Goal: Task Accomplishment & Management: Manage account settings

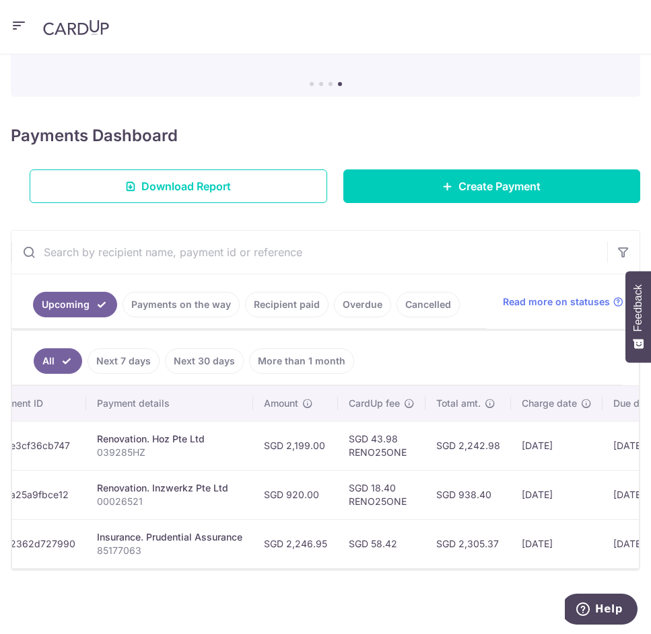
scroll to position [128, 0]
drag, startPoint x: 190, startPoint y: 93, endPoint x: 115, endPoint y: 67, distance: 79.8
click at [19, 24] on icon "button" at bounding box center [19, 25] width 16 height 17
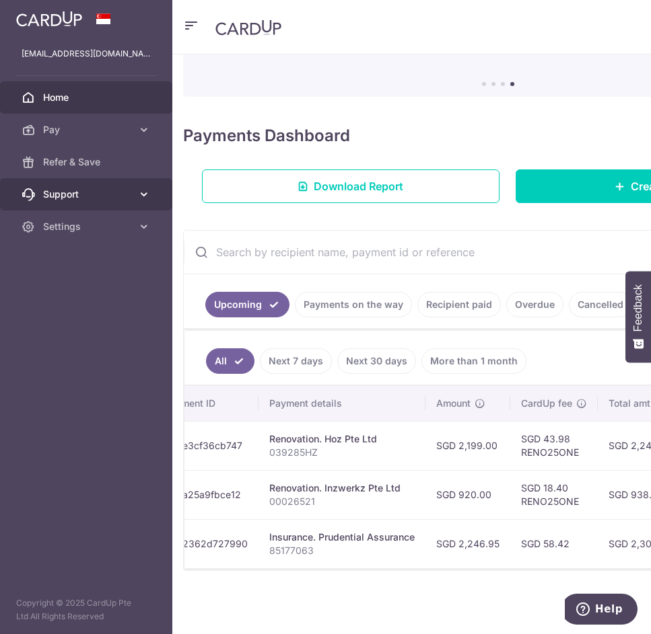
click at [60, 188] on span "Support" at bounding box center [87, 194] width 89 height 13
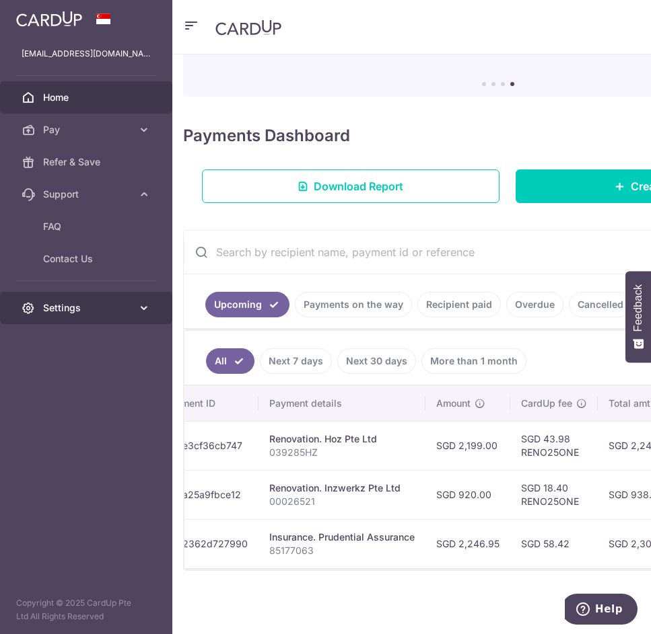
click at [50, 305] on span "Settings" at bounding box center [87, 307] width 89 height 13
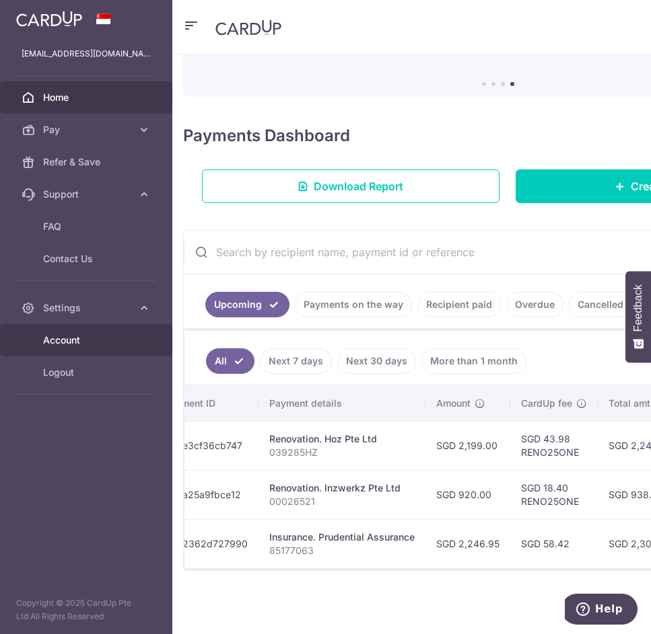
click at [67, 332] on link "Account" at bounding box center [86, 340] width 172 height 32
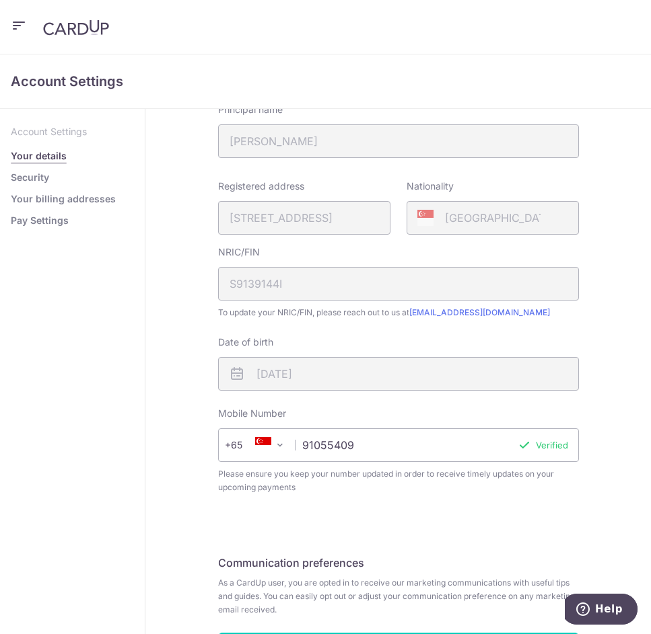
scroll to position [240, 0]
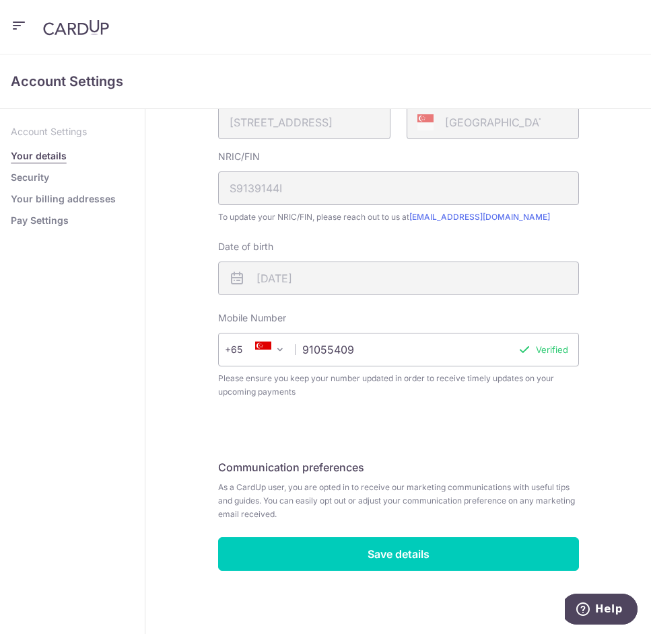
click at [75, 31] on img at bounding box center [76, 28] width 66 height 16
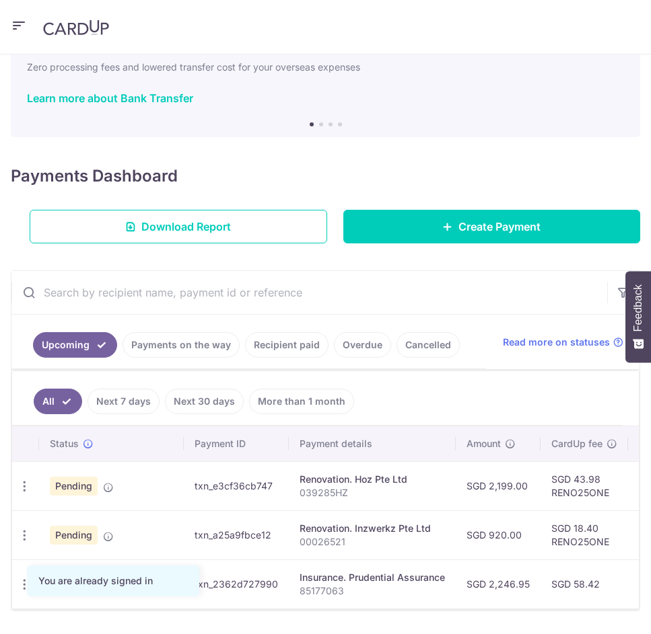
scroll to position [112, 0]
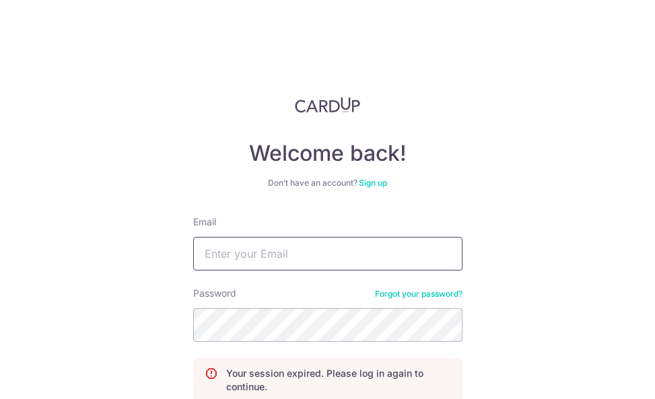
click at [307, 252] on input "Email" at bounding box center [327, 254] width 269 height 34
click at [291, 253] on input "mgrnoname" at bounding box center [327, 254] width 269 height 34
type input "mgrnoname@gmail.com"
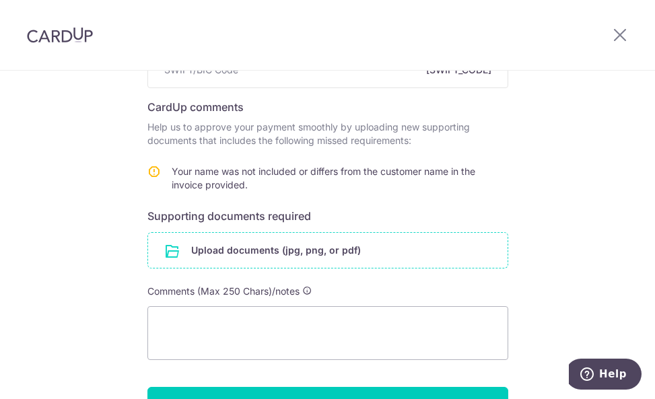
click at [263, 256] on input "file" at bounding box center [327, 250] width 359 height 35
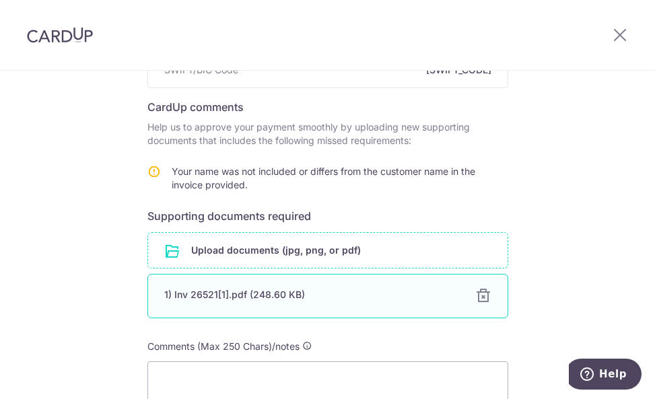
scroll to position [374, 0]
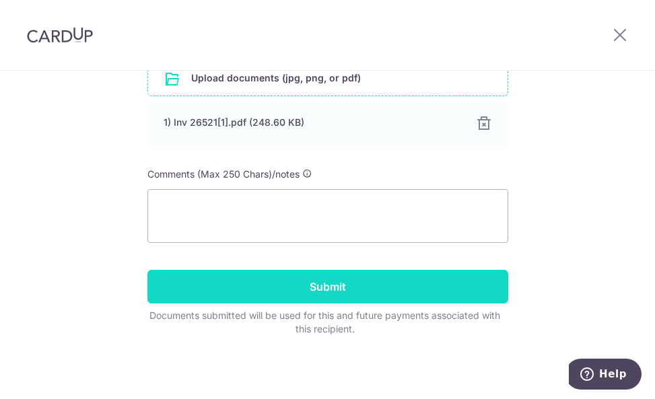
click at [291, 287] on input "Submit" at bounding box center [327, 287] width 361 height 34
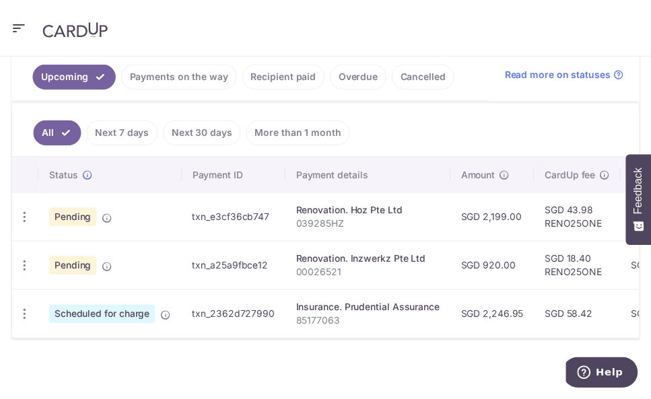
scroll to position [377, 0]
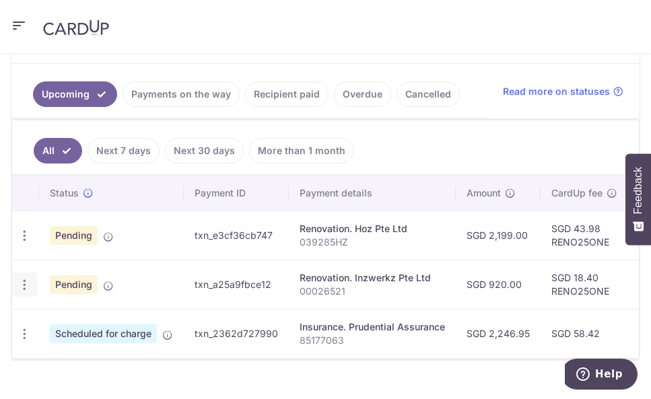
click at [13, 289] on div "Update payment Cancel payment Upload doc" at bounding box center [24, 284] width 25 height 25
click at [16, 290] on div "Update payment Cancel payment Upload doc" at bounding box center [24, 284] width 25 height 25
click at [24, 243] on icon "button" at bounding box center [24, 236] width 14 height 14
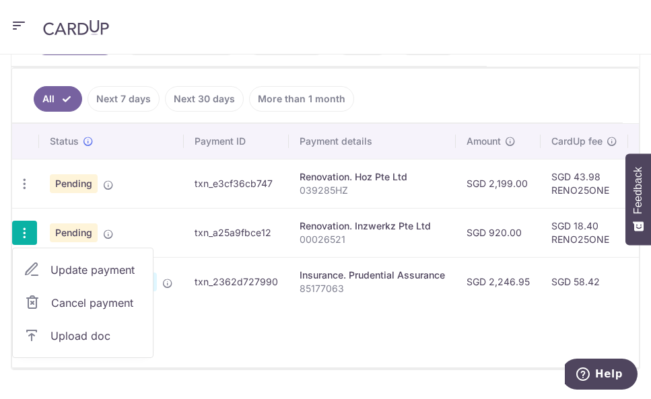
scroll to position [470, 0]
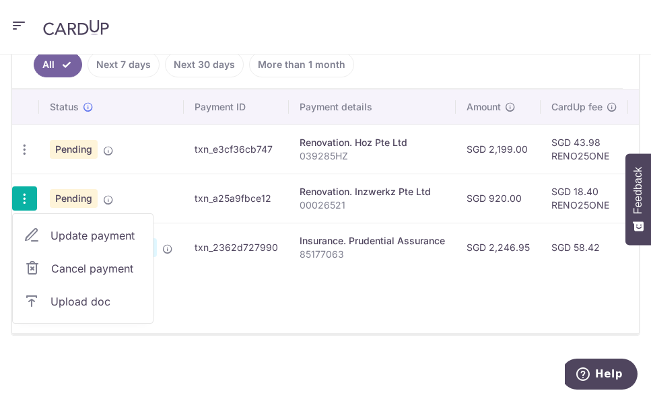
click at [15, 137] on div "Update payment Cancel payment" at bounding box center [24, 149] width 25 height 25
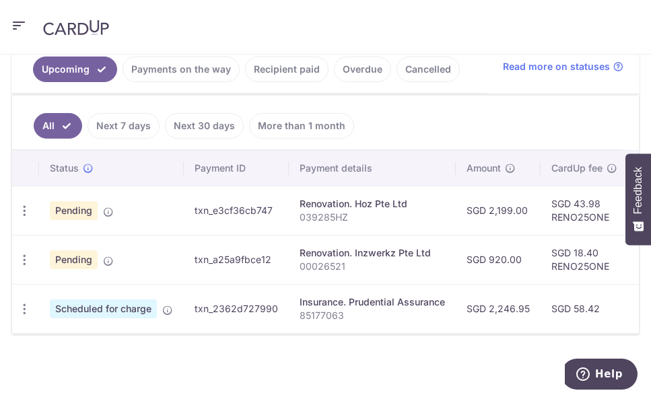
click at [21, 137] on ul "All Next 7 days Next 30 days More than 1 month" at bounding box center [317, 123] width 610 height 54
click at [28, 204] on icon "button" at bounding box center [24, 211] width 14 height 14
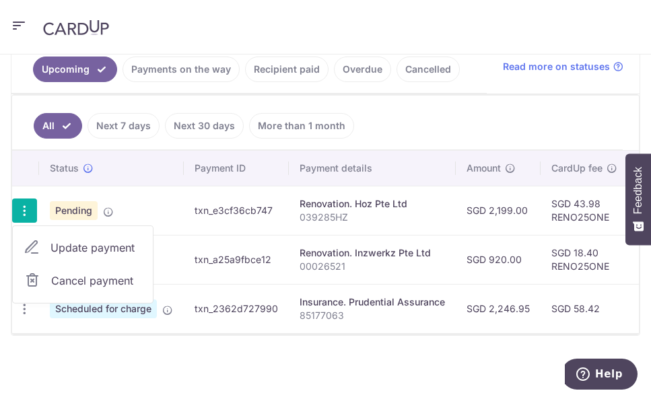
click at [26, 159] on th at bounding box center [25, 168] width 27 height 35
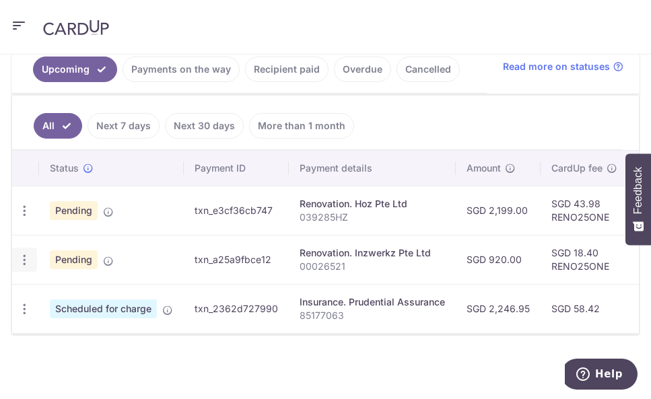
click at [24, 218] on icon "button" at bounding box center [24, 211] width 14 height 14
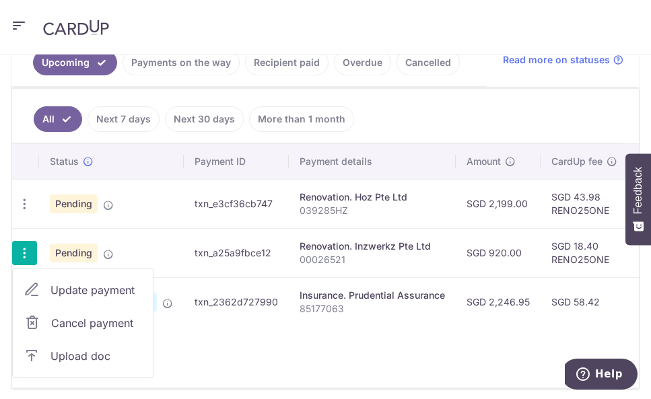
click at [61, 355] on span "Upload doc" at bounding box center [95, 356] width 91 height 16
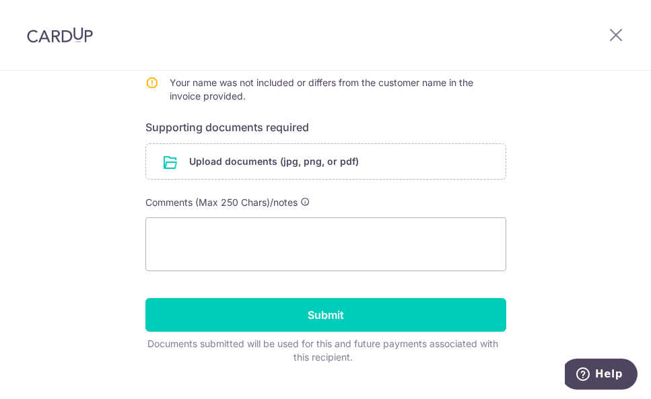
scroll to position [319, 0]
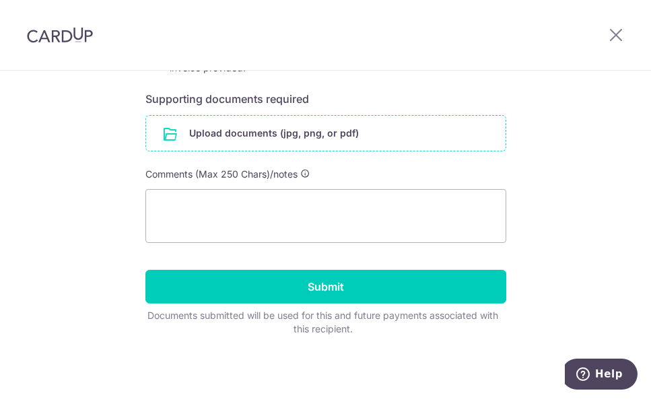
click at [277, 140] on input "file" at bounding box center [325, 133] width 359 height 35
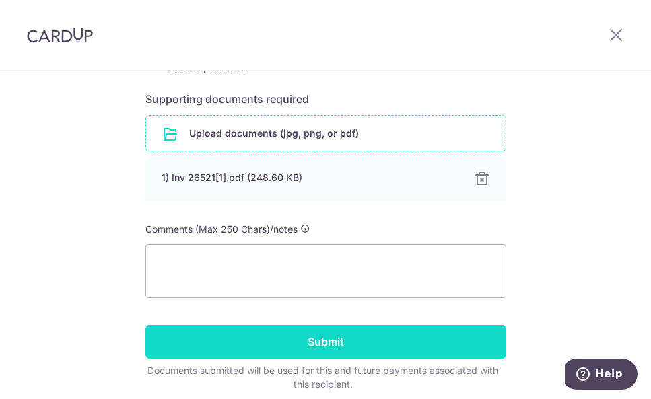
click at [397, 350] on input "Submit" at bounding box center [325, 342] width 361 height 34
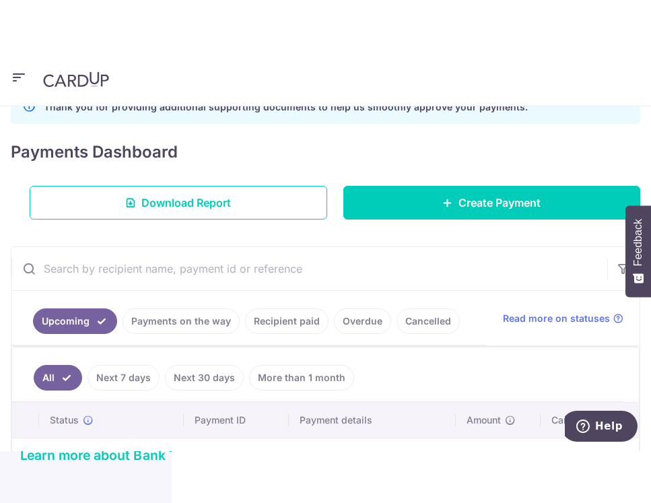
scroll to position [404, 0]
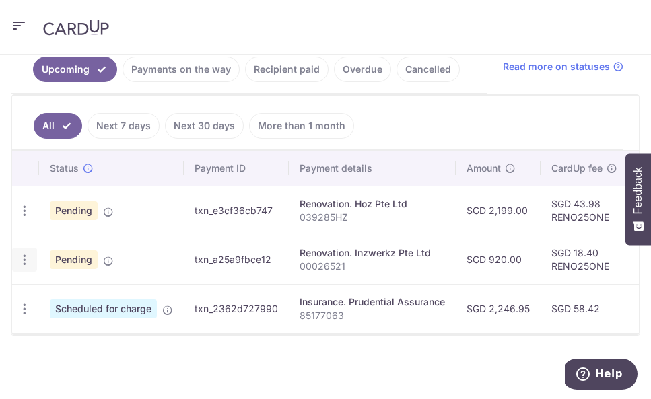
click at [30, 218] on icon "button" at bounding box center [24, 211] width 14 height 14
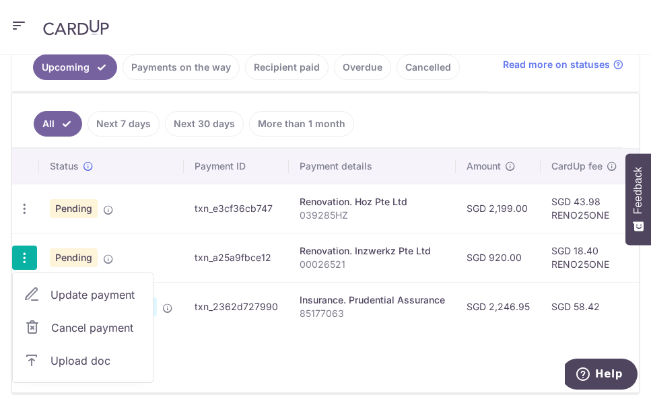
click at [30, 263] on icon "button" at bounding box center [24, 258] width 14 height 14
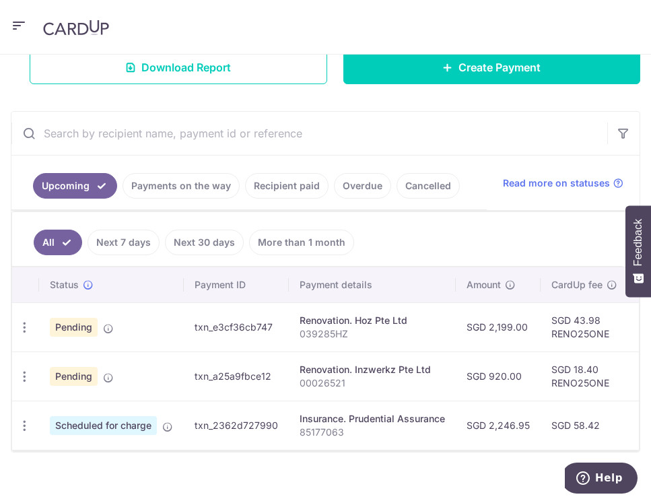
scroll to position [305, 0]
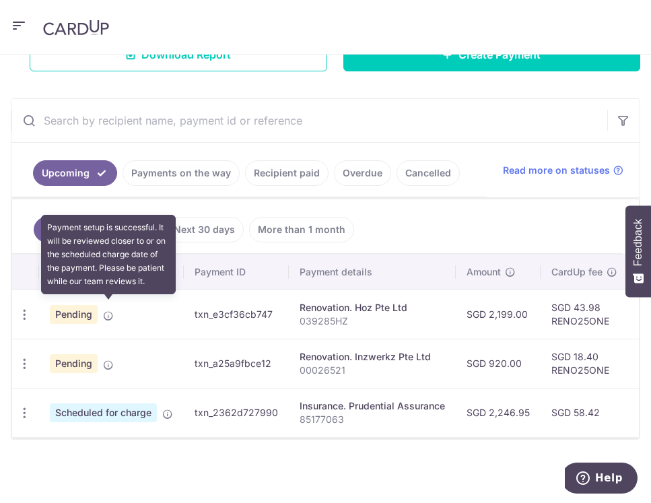
click at [106, 311] on icon at bounding box center [108, 315] width 11 height 11
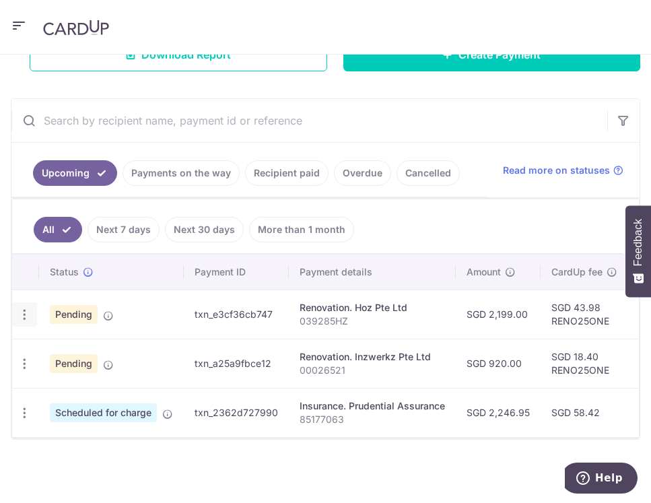
click at [26, 310] on icon "button" at bounding box center [24, 314] width 14 height 14
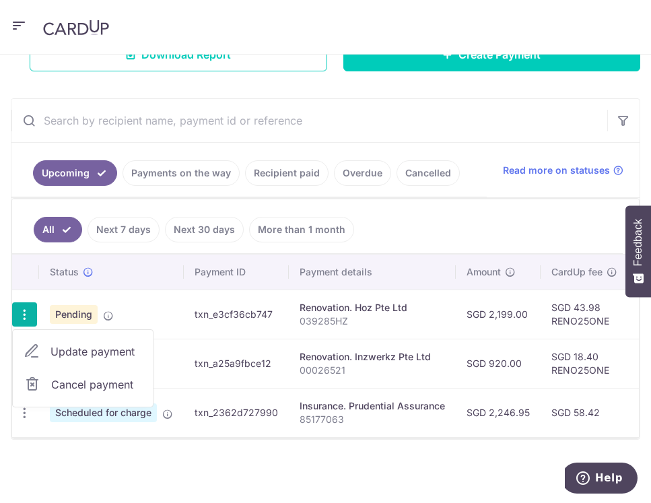
click at [28, 310] on icon "button" at bounding box center [24, 314] width 14 height 14
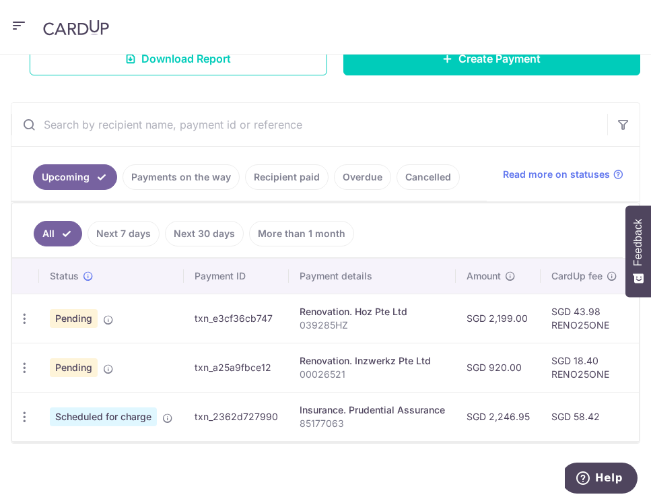
drag, startPoint x: 394, startPoint y: 242, endPoint x: 421, endPoint y: 231, distance: 29.0
drag, startPoint x: 408, startPoint y: 237, endPoint x: 422, endPoint y: 246, distance: 16.6
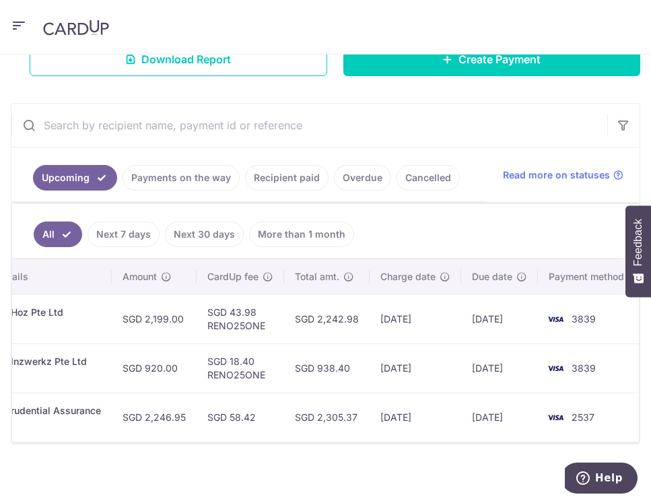
drag, startPoint x: 355, startPoint y: 356, endPoint x: 599, endPoint y: 382, distance: 245.6
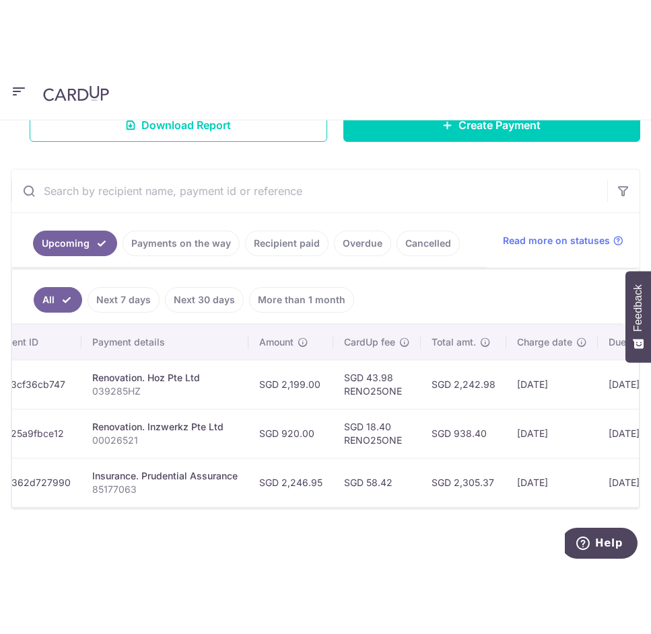
scroll to position [0, 0]
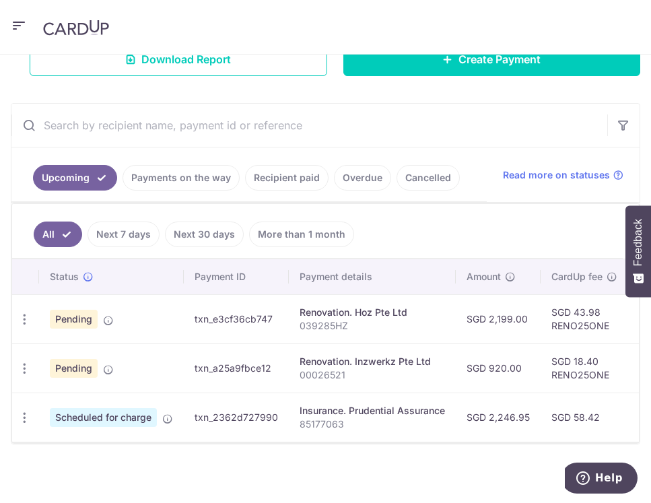
drag, startPoint x: 275, startPoint y: 365, endPoint x: 141, endPoint y: 361, distance: 134.6
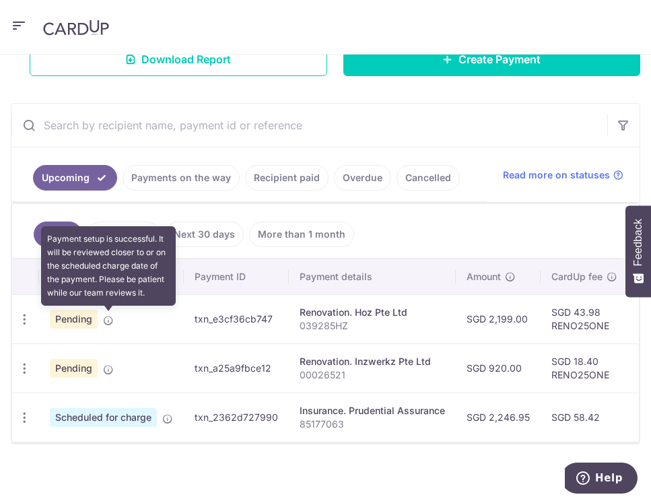
click at [110, 325] on icon at bounding box center [108, 320] width 11 height 11
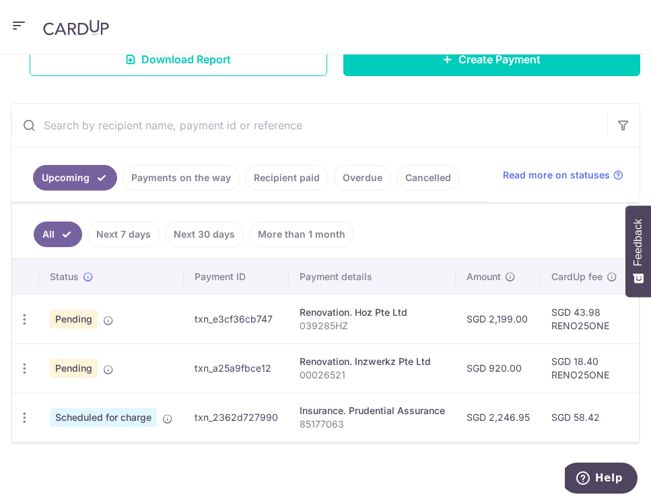
click at [110, 365] on icon at bounding box center [108, 369] width 11 height 11
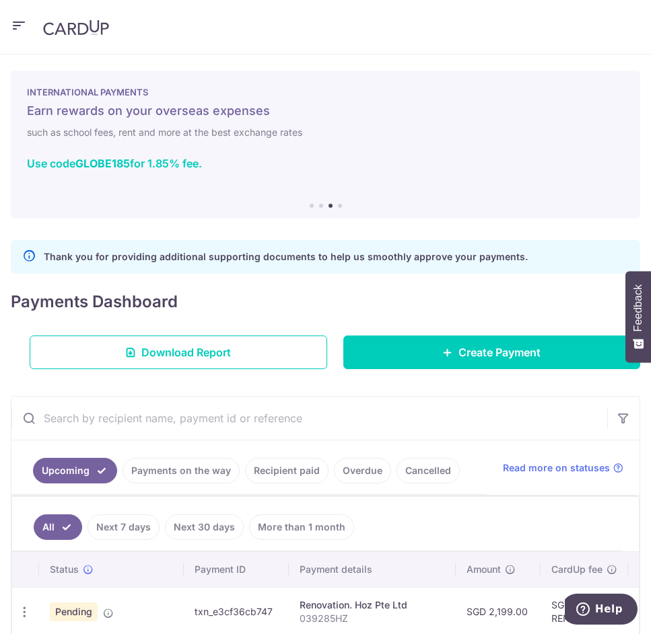
click at [19, 22] on icon "button" at bounding box center [19, 25] width 16 height 17
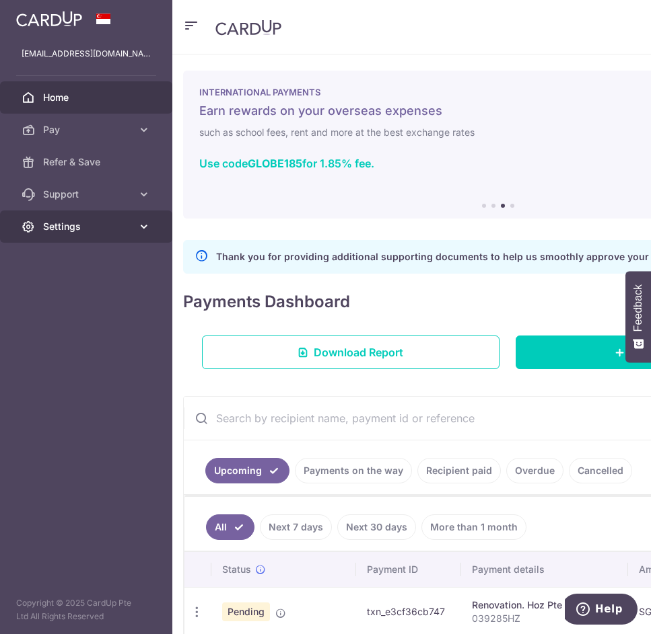
click at [61, 221] on span "Settings" at bounding box center [87, 226] width 89 height 13
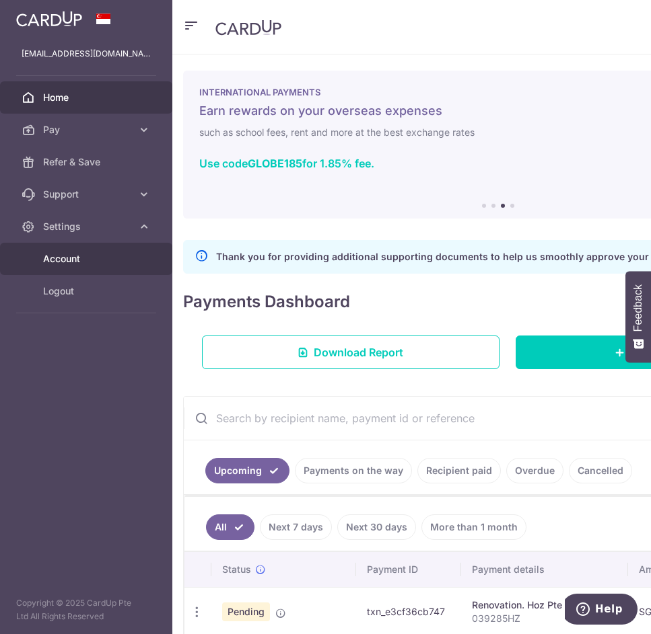
click at [85, 259] on span "Account" at bounding box center [87, 258] width 89 height 13
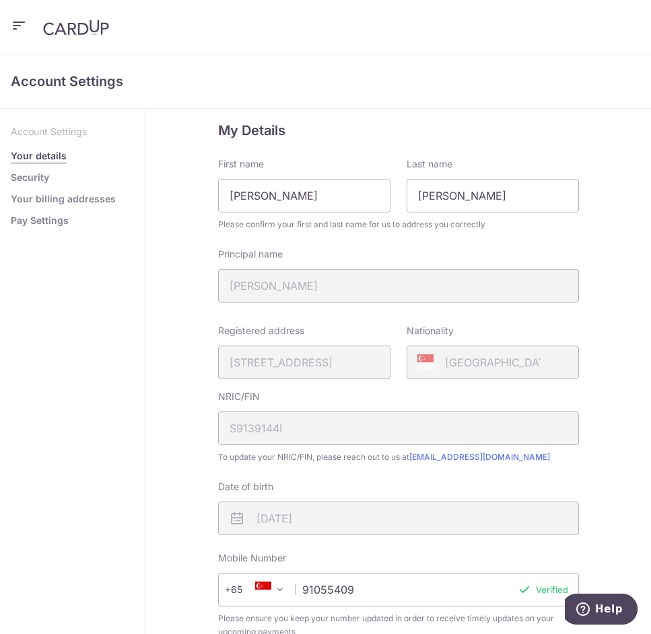
click at [350, 303] on fieldset "My Details First name Yi Xu Last name Ng Please confirm your first and last nam…" at bounding box center [398, 388] width 361 height 536
click at [379, 281] on div "Principal name NG YI XU" at bounding box center [398, 275] width 361 height 55
drag, startPoint x: 154, startPoint y: 192, endPoint x: 119, endPoint y: 190, distance: 35.0
click at [119, 190] on div "Account Settings Your details Security Your billing addresses Pay Settings Comp…" at bounding box center [325, 371] width 651 height 525
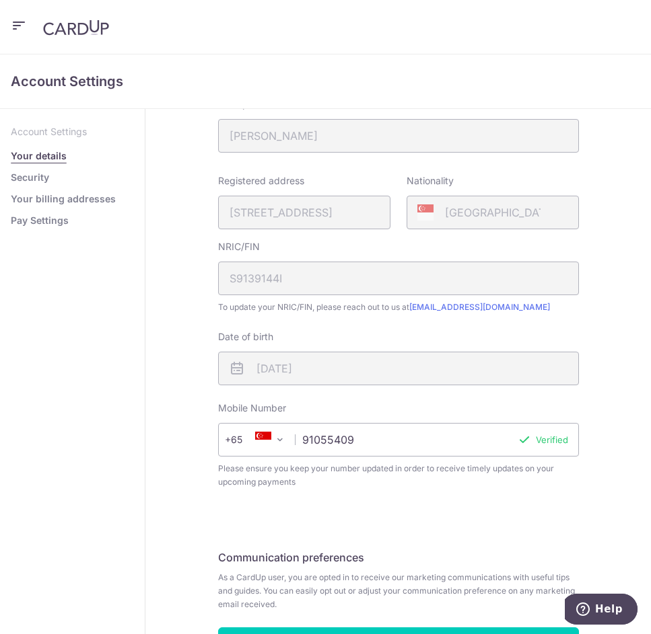
scroll to position [240, 0]
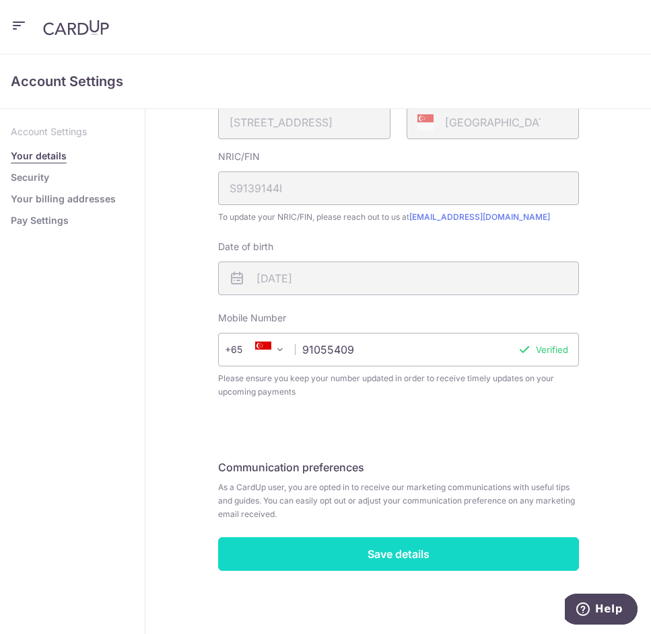
type input "Eric"
click at [483, 398] on input "Save details" at bounding box center [398, 555] width 361 height 34
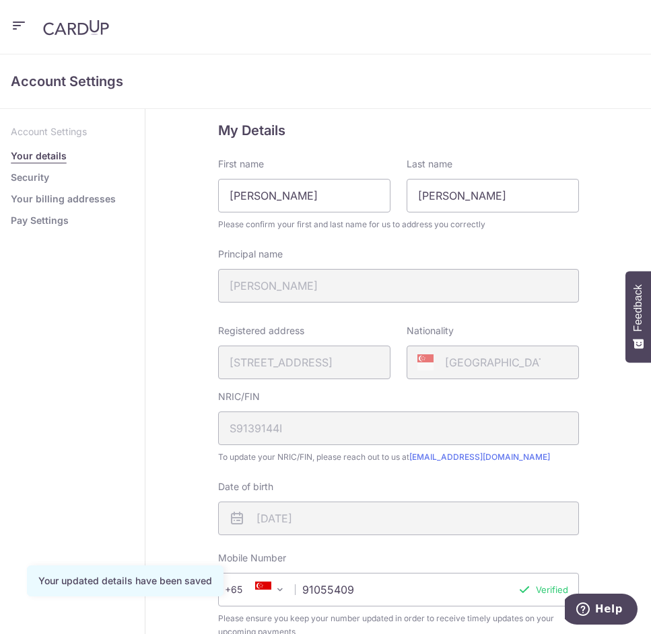
click at [77, 32] on img at bounding box center [76, 28] width 66 height 16
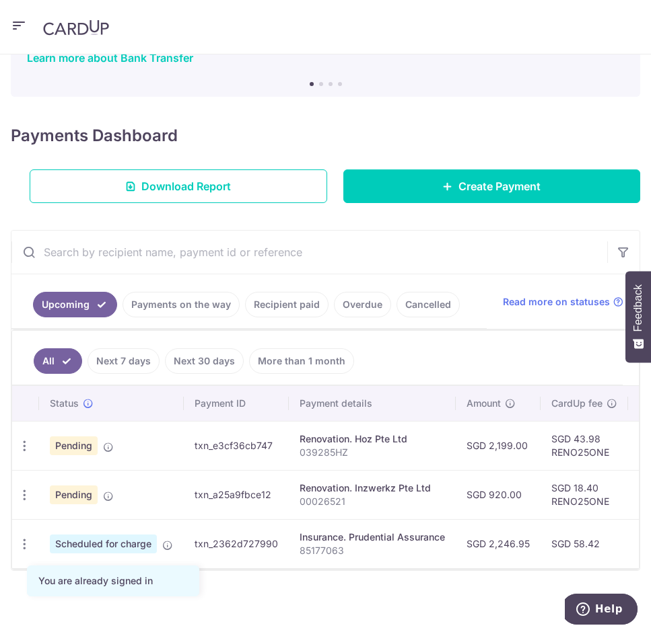
scroll to position [112, 0]
click at [34, 485] on div "Update payment Cancel payment Upload doc" at bounding box center [24, 495] width 25 height 25
click at [32, 485] on div "Update payment Cancel payment Upload doc" at bounding box center [24, 495] width 25 height 25
click at [30, 453] on icon "button" at bounding box center [24, 446] width 14 height 14
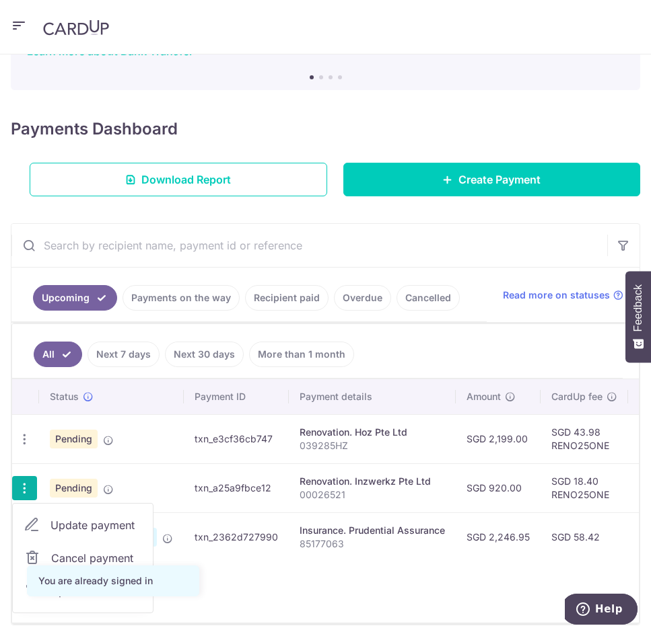
click at [195, 464] on td "txn_a25a9fbce12" at bounding box center [236, 488] width 105 height 49
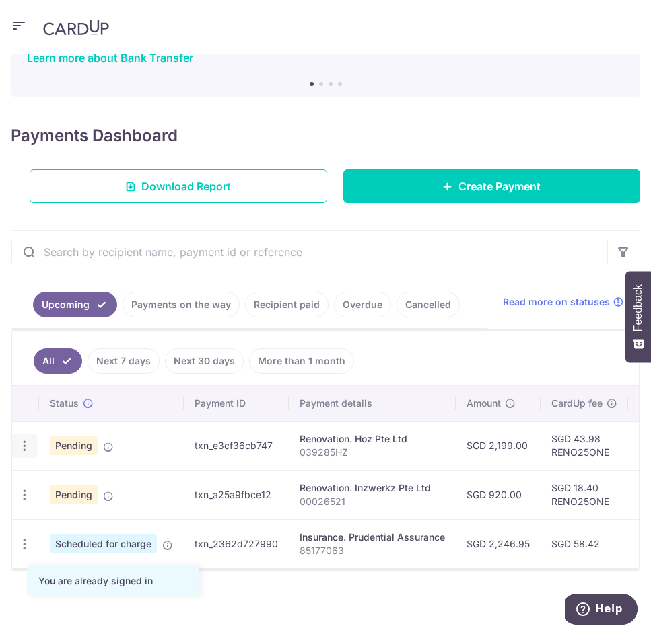
click at [28, 441] on icon "button" at bounding box center [24, 446] width 14 height 14
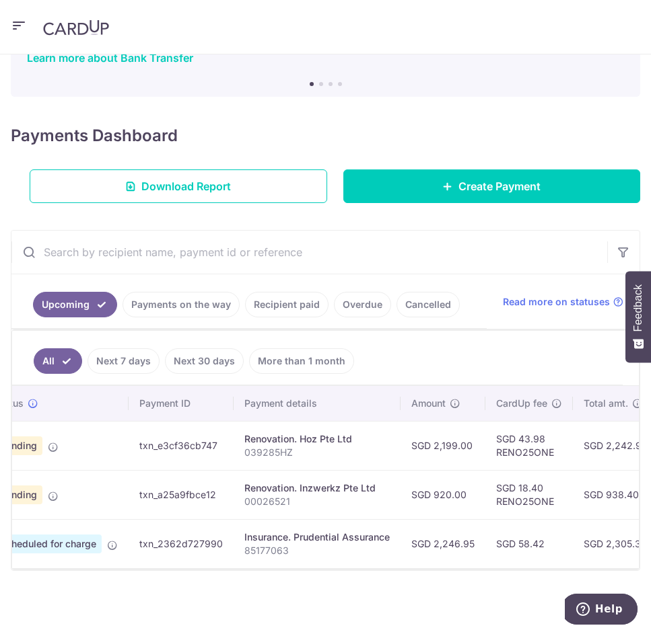
scroll to position [0, 344]
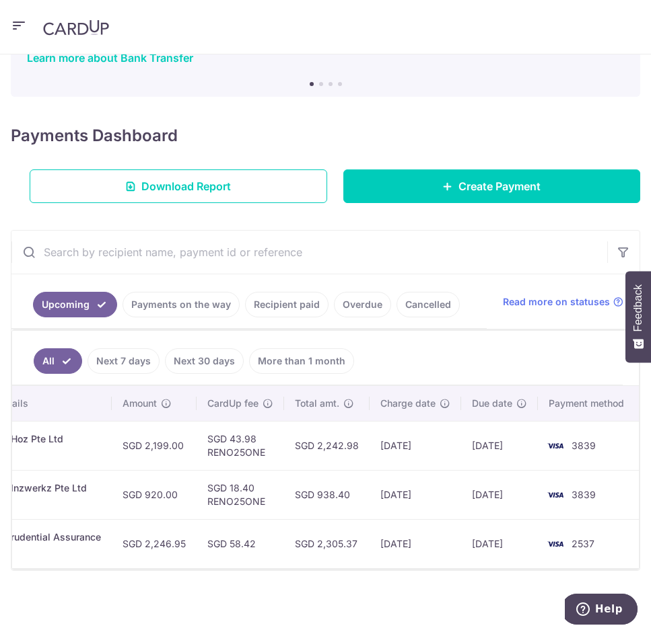
drag, startPoint x: 674, startPoint y: 452, endPoint x: 781, endPoint y: 456, distance: 107.0
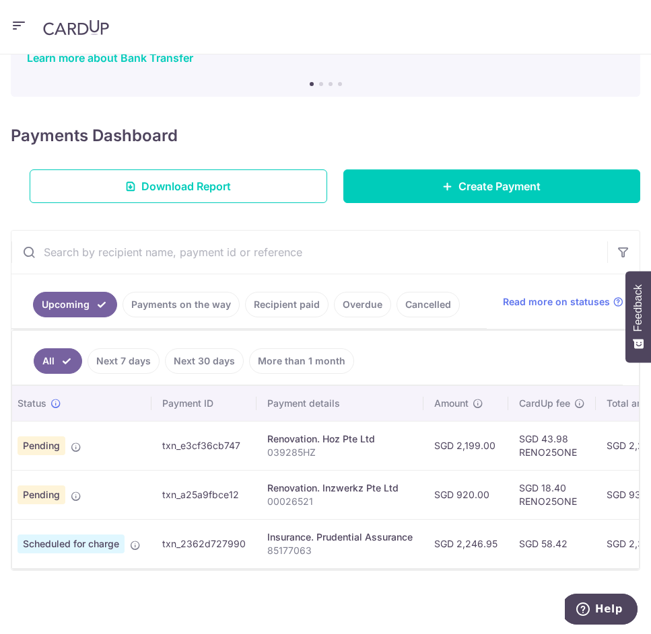
scroll to position [0, 0]
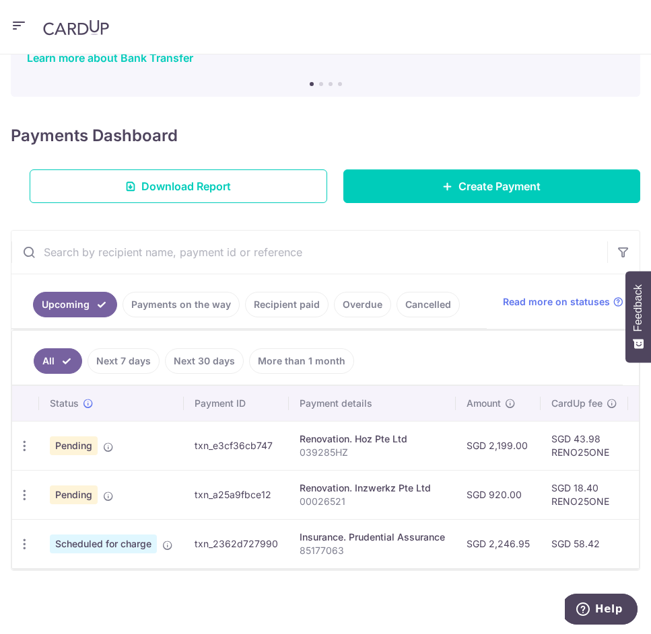
drag, startPoint x: 470, startPoint y: 491, endPoint x: 167, endPoint y: 461, distance: 304.9
click at [549, 301] on span "Read more on statuses" at bounding box center [556, 301] width 107 height 13
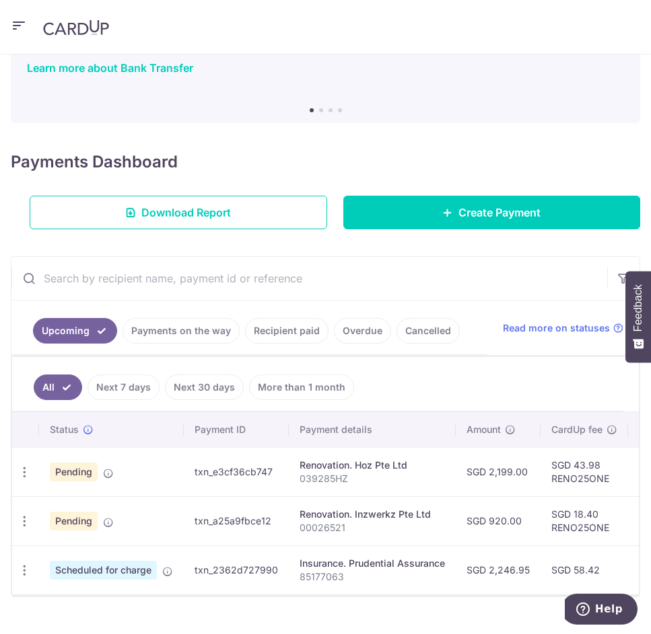
scroll to position [128, 0]
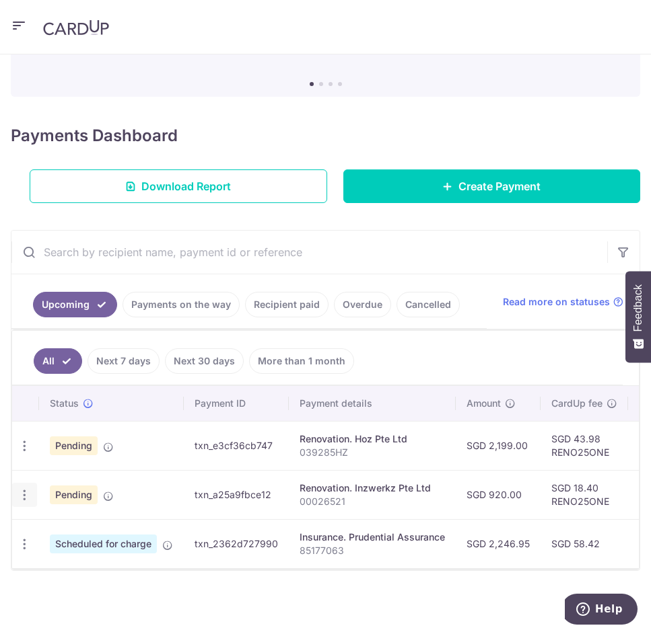
click at [28, 453] on icon "button" at bounding box center [24, 446] width 14 height 14
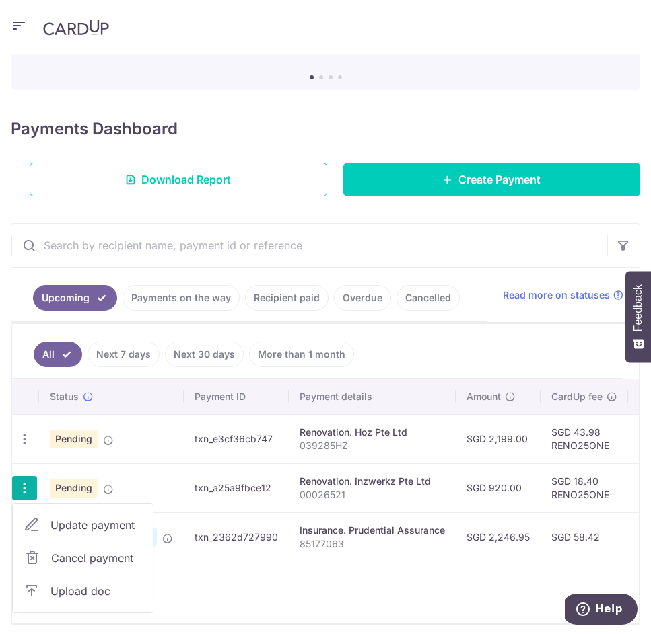
click at [274, 459] on td "txn_e3cf36cb747" at bounding box center [236, 438] width 105 height 49
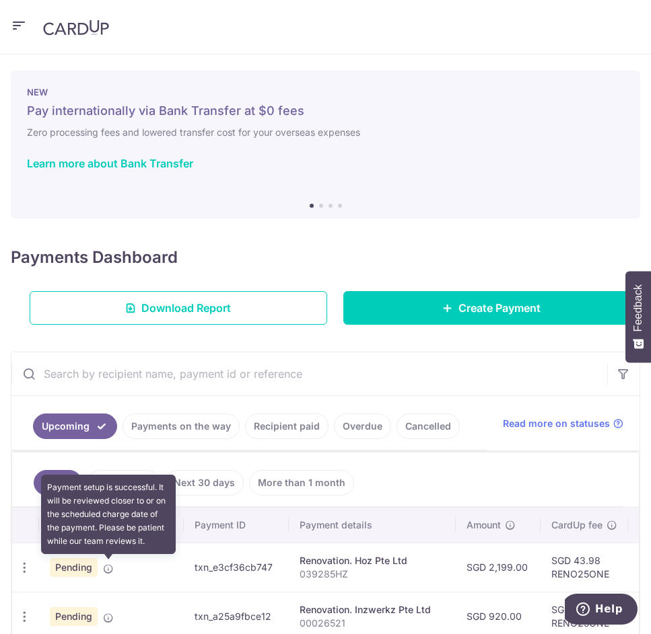
click at [108, 572] on icon at bounding box center [108, 569] width 11 height 11
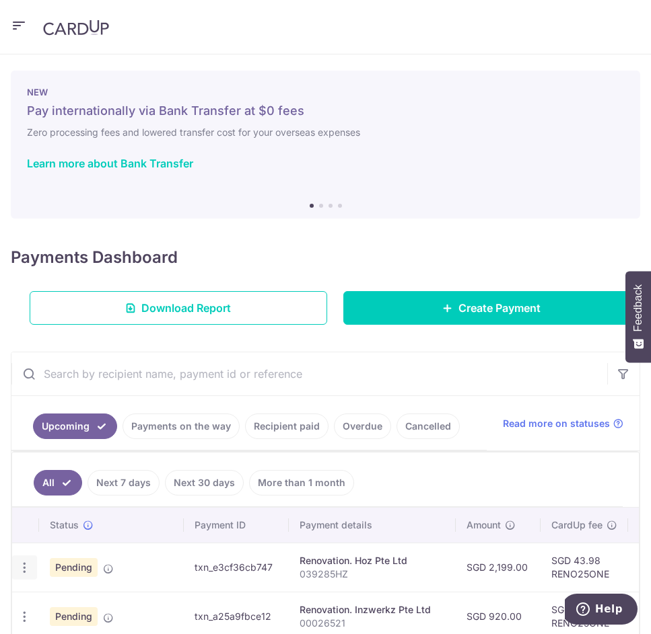
click at [22, 564] on icon "button" at bounding box center [24, 568] width 14 height 14
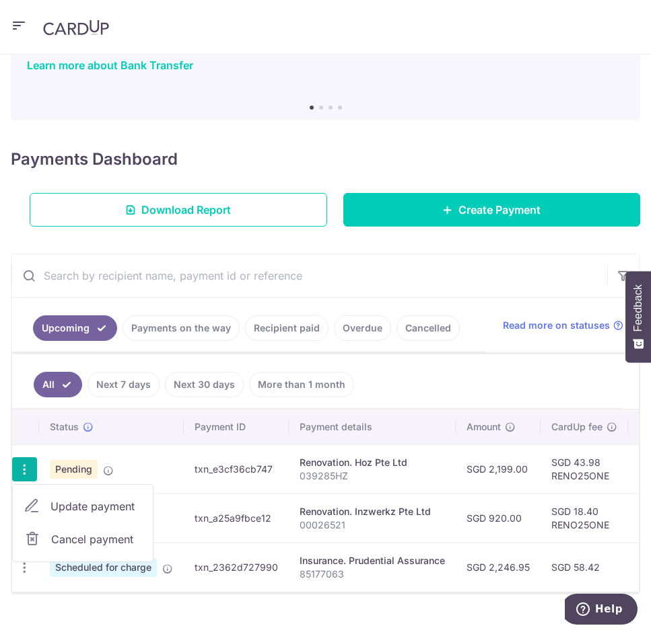
scroll to position [128, 0]
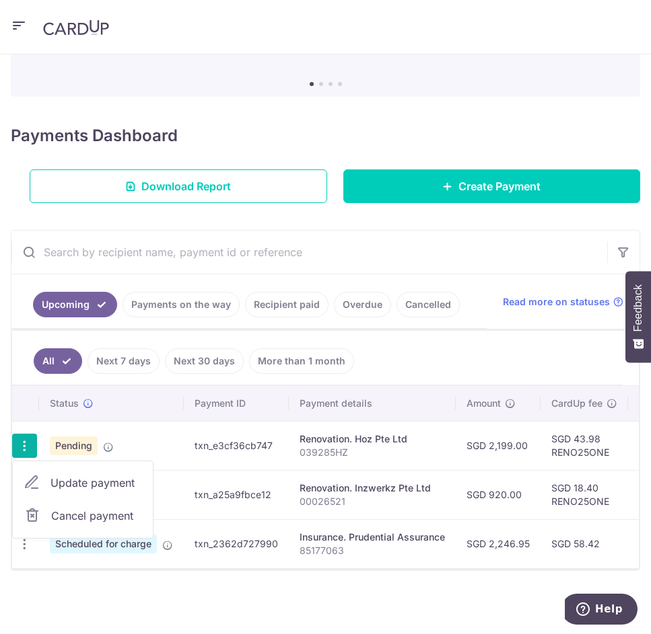
click at [305, 460] on td "Renovation. Hoz Pte Ltd 039285HZ" at bounding box center [372, 445] width 167 height 49
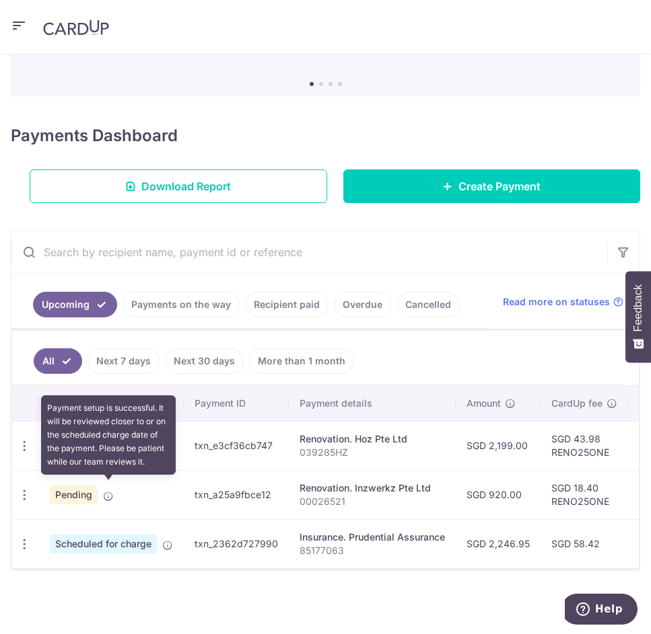
click at [110, 492] on icon at bounding box center [108, 496] width 11 height 11
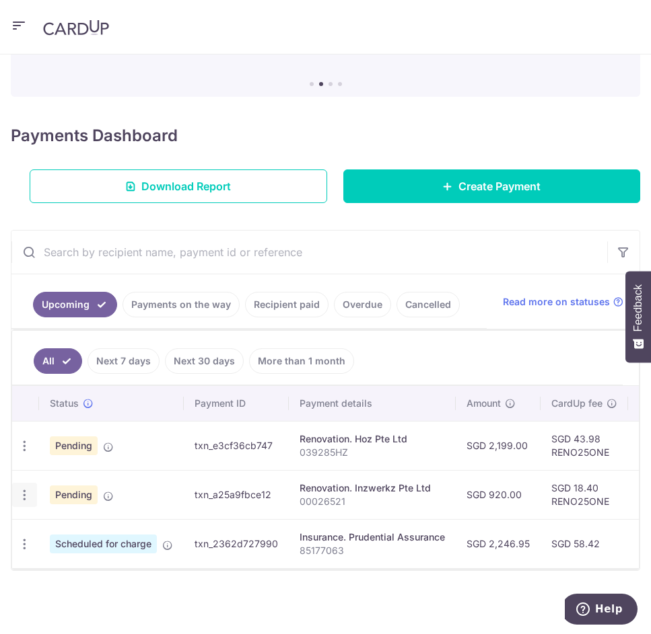
click at [32, 491] on div "Update payment Cancel payment Upload doc" at bounding box center [24, 495] width 25 height 25
click at [22, 453] on icon "button" at bounding box center [24, 446] width 14 height 14
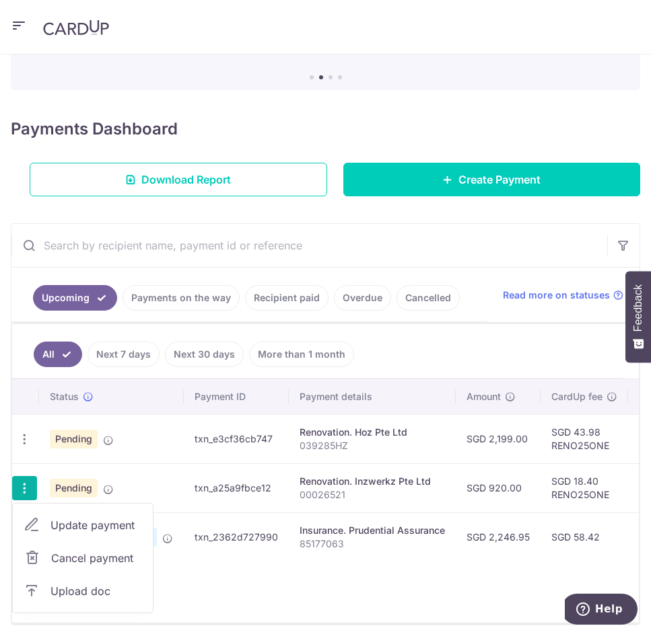
click at [85, 519] on span "Update payment" at bounding box center [95, 525] width 91 height 16
radio input "true"
type input "920.00"
type input "[DATE]"
type input "00026521"
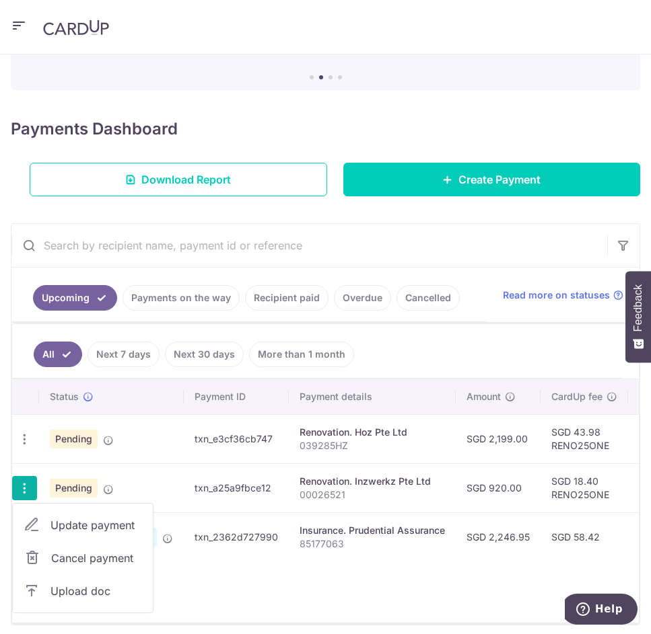
type input "Full Payment"
type input "RENO25ONE"
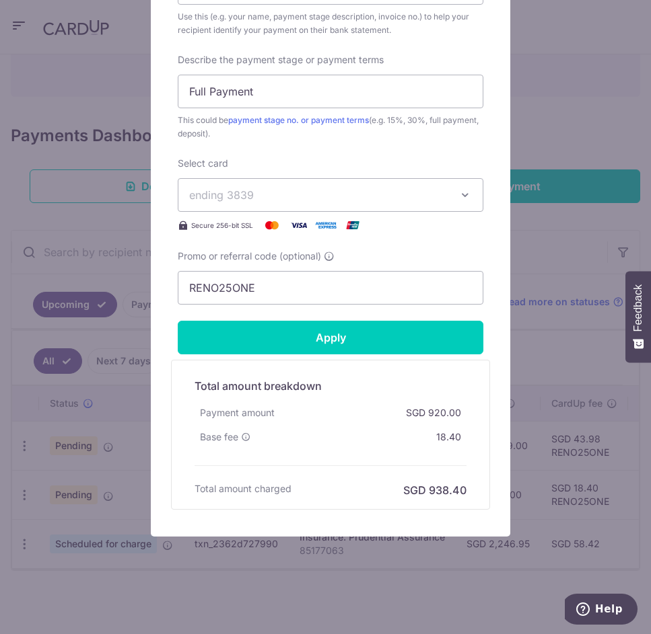
scroll to position [156, 0]
